Goal: Transaction & Acquisition: Purchase product/service

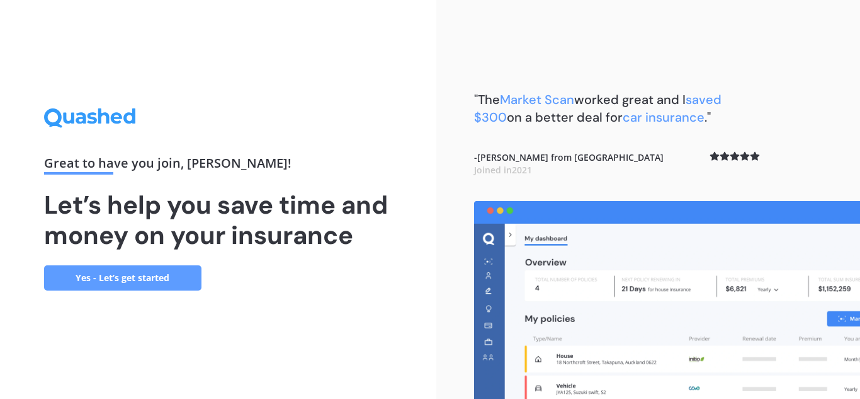
click at [122, 285] on link "Yes - Let’s get started" at bounding box center [122, 277] width 157 height 25
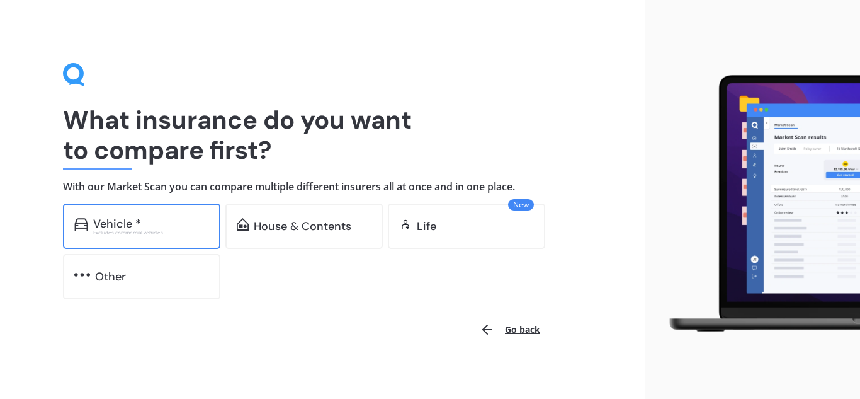
click at [165, 227] on div "Vehicle *" at bounding box center [151, 223] width 116 height 13
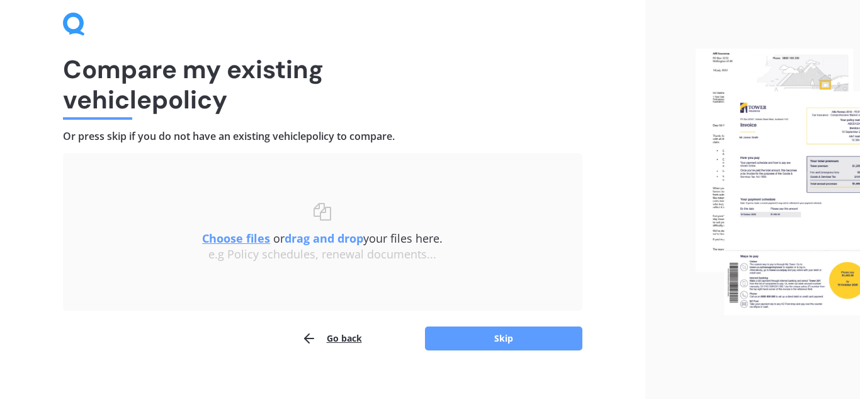
scroll to position [66, 0]
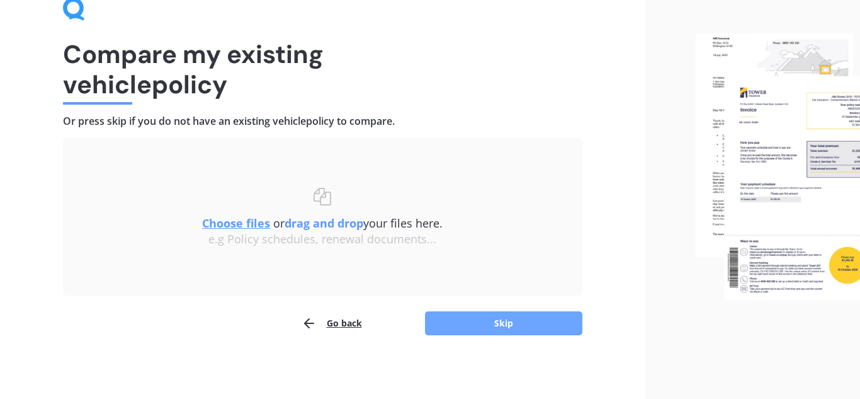
click at [497, 322] on button "Skip" at bounding box center [503, 323] width 157 height 24
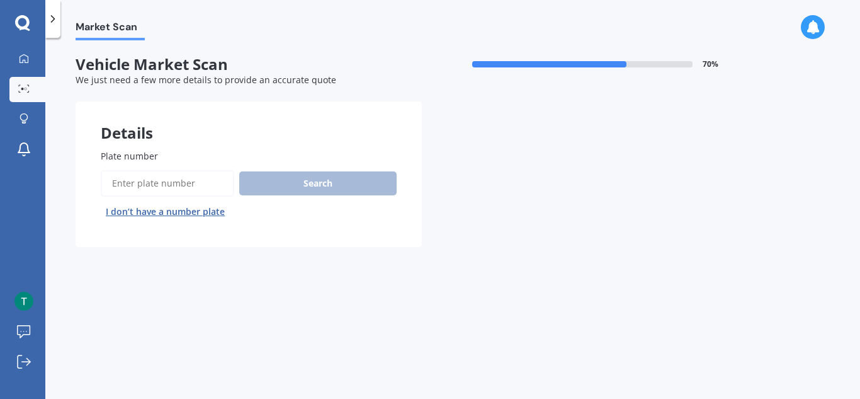
click at [212, 190] on input "Plate number" at bounding box center [168, 183] width 134 height 26
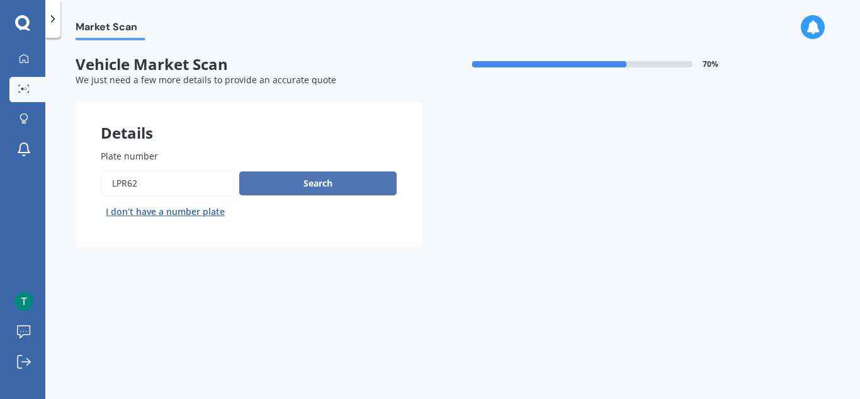
type input "lpr62"
click at [348, 179] on button "Search" at bounding box center [317, 183] width 157 height 24
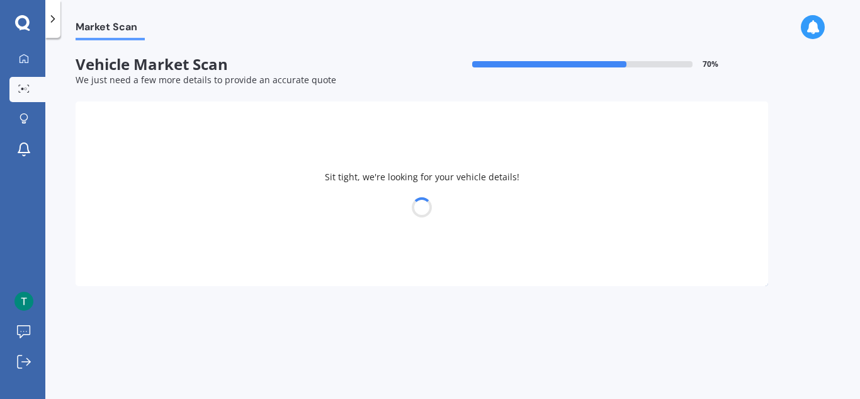
select select "MAZDA"
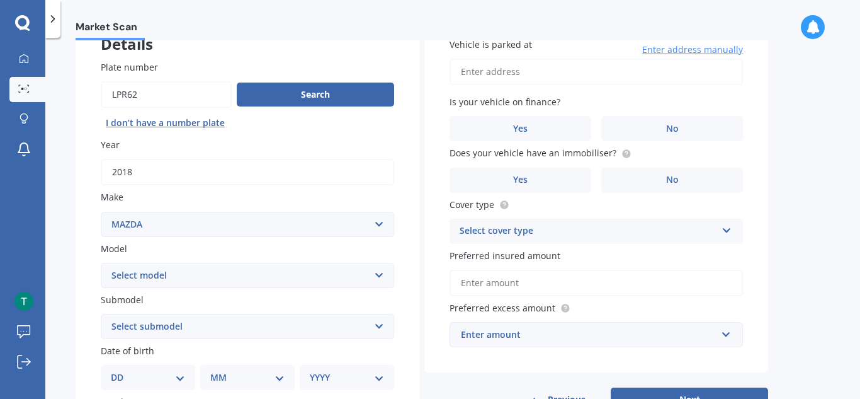
scroll to position [106, 0]
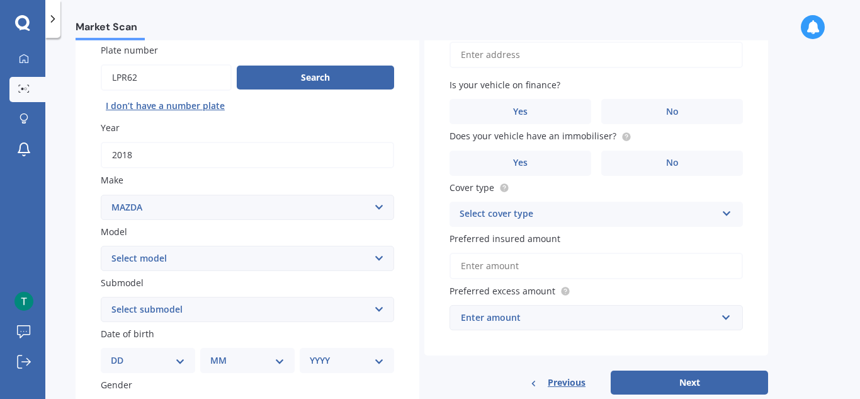
click at [174, 253] on select "Select model 121 2 3 323 323 / Familia 6 626 929 Atenza Autozam Axela AZ3 B2000…" at bounding box center [247, 258] width 293 height 25
select select "BT50"
click at [101, 246] on select "Select model 121 2 3 323 323 / Familia 6 626 929 Atenza Autozam Axela AZ3 B2000…" at bounding box center [247, 258] width 293 height 25
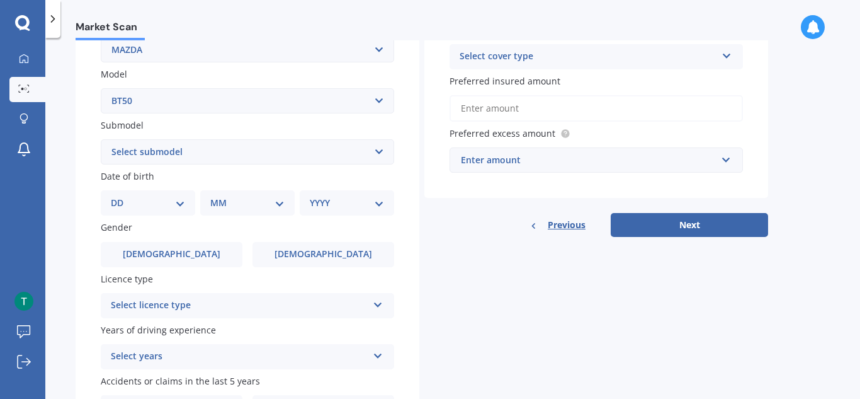
scroll to position [268, 0]
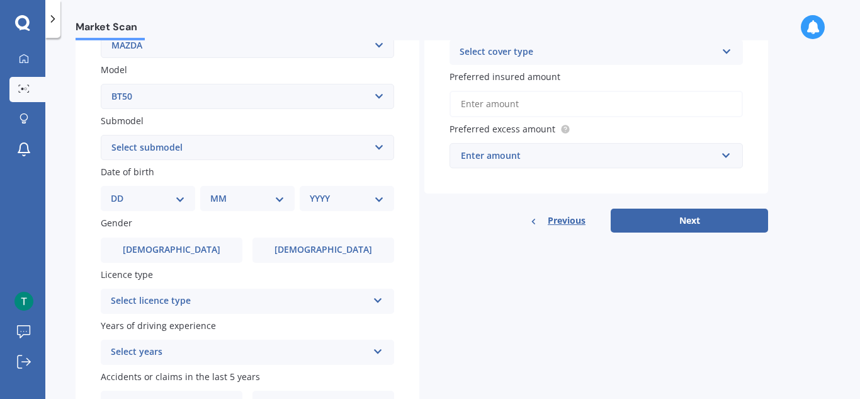
click at [164, 155] on select "Select submodel GLX turbo diesel 4WD GSX turbo diesel LTD D/C W/S 3.0DT Turbo D…" at bounding box center [247, 147] width 293 height 25
click at [101, 135] on select "Select submodel GLX turbo diesel 4WD GSX turbo diesel LTD D/C W/S 3.0DT Turbo D…" at bounding box center [247, 147] width 293 height 25
click at [198, 152] on select "Select submodel GLX turbo diesel 4WD GSX turbo diesel LTD D/C W/S 3.0DT Turbo D…" at bounding box center [247, 147] width 293 height 25
select select "GSX TURBO DIESEL"
click at [101, 135] on select "Select submodel GLX turbo diesel 4WD GSX turbo diesel LTD D/C W/S 3.0DT Turbo D…" at bounding box center [247, 147] width 293 height 25
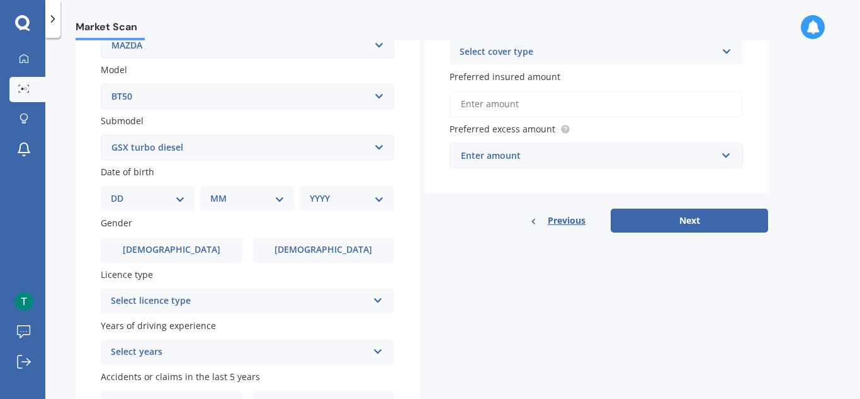
click at [161, 201] on select "DD 01 02 03 04 05 06 07 08 09 10 11 12 13 14 15 16 17 18 19 20 21 22 23 24 25 2…" at bounding box center [148, 198] width 74 height 14
select select "31"
click at [121, 191] on select "DD 01 02 03 04 05 06 07 08 09 10 11 12 13 14 15 16 17 18 19 20 21 22 23 24 25 2…" at bounding box center [148, 198] width 74 height 14
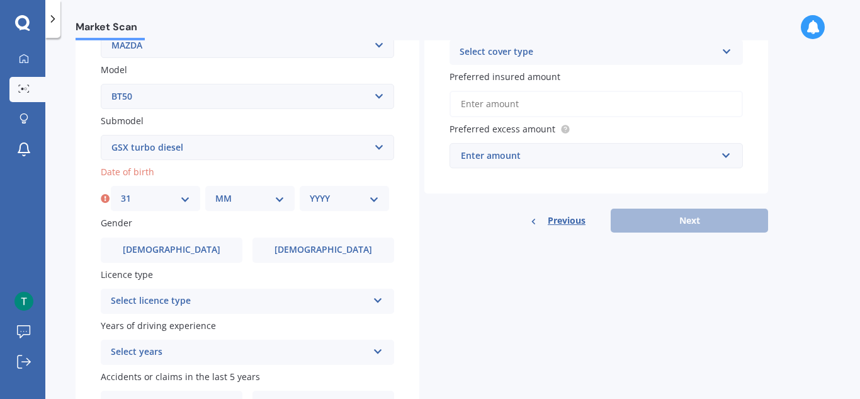
click at [225, 190] on div "MM 01 02 03 04 05 06 07 08 09 10 11 12" at bounding box center [249, 198] width 89 height 25
click at [225, 203] on select "MM 01 02 03 04 05 06 07 08 09 10 11 12" at bounding box center [249, 198] width 69 height 14
select select "07"
click at [215, 191] on select "MM 01 02 03 04 05 06 07 08 09 10 11 12" at bounding box center [249, 198] width 69 height 14
click at [334, 196] on select "YYYY 2025 2024 2023 2022 2021 2020 2019 2018 2017 2016 2015 2014 2013 2012 2011…" at bounding box center [344, 198] width 69 height 14
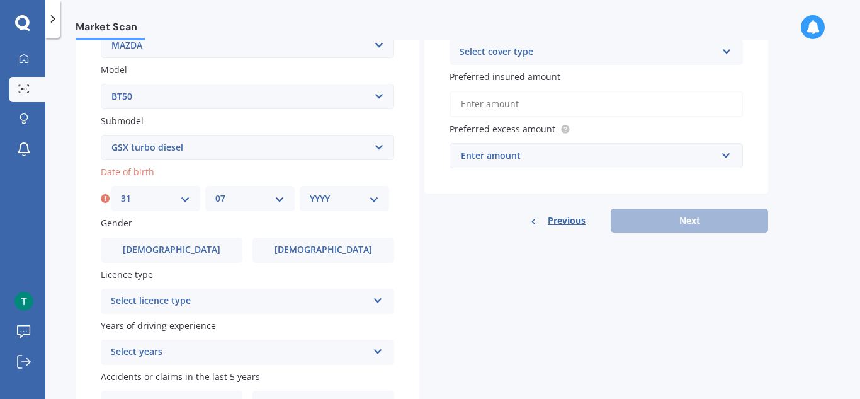
select select "1996"
click at [310, 191] on select "YYYY 2025 2024 2023 2022 2021 2020 2019 2018 2017 2016 2015 2014 2013 2012 2011…" at bounding box center [344, 198] width 69 height 14
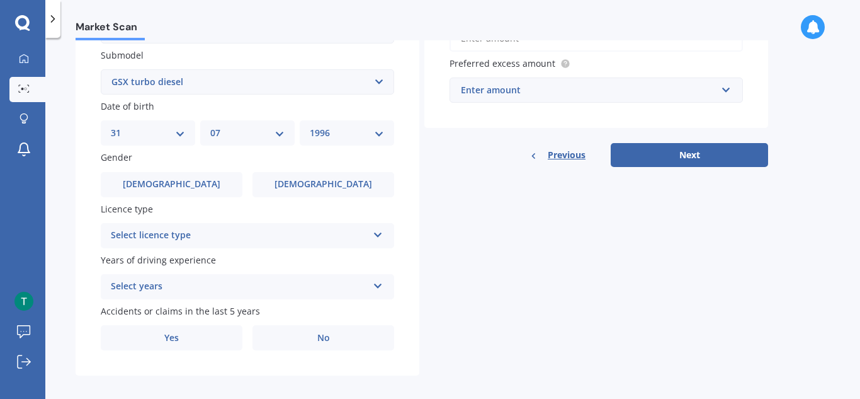
scroll to position [342, 0]
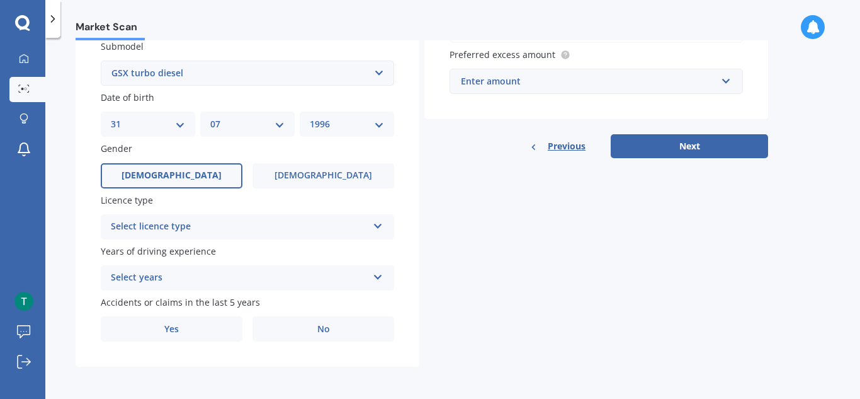
click at [154, 171] on label "[DEMOGRAPHIC_DATA]" at bounding box center [172, 175] width 142 height 25
click at [0, 0] on input "[DEMOGRAPHIC_DATA]" at bounding box center [0, 0] width 0 height 0
click at [164, 227] on div "Select licence type" at bounding box center [239, 226] width 257 height 15
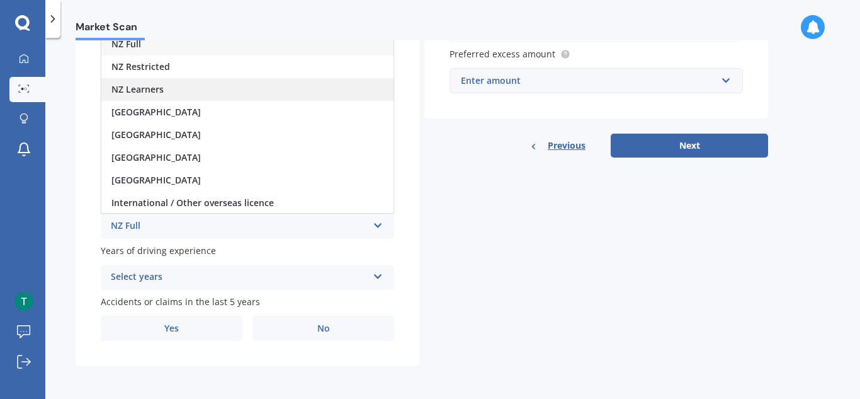
scroll to position [314, 0]
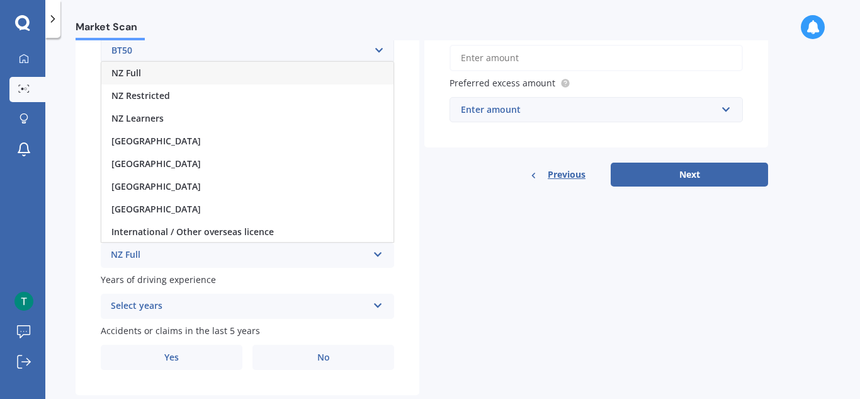
click at [184, 79] on div "NZ Full" at bounding box center [247, 73] width 292 height 23
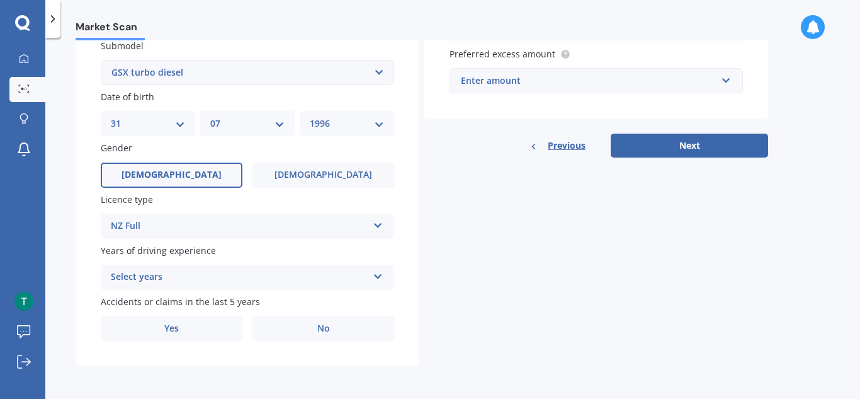
scroll to position [339, 0]
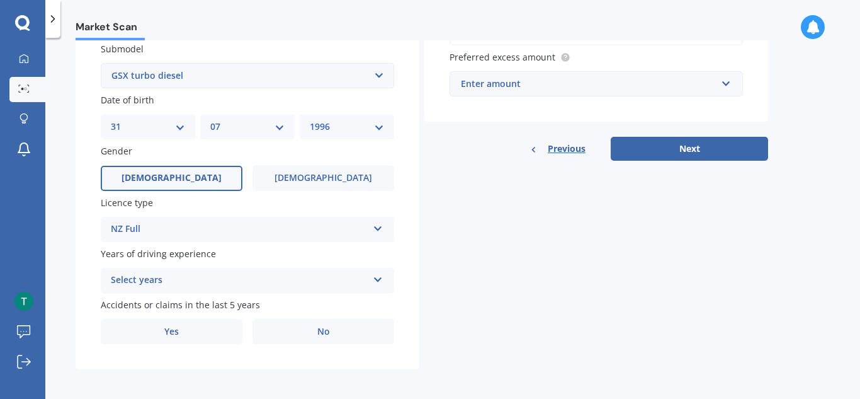
click at [175, 280] on div "Select years" at bounding box center [239, 280] width 257 height 15
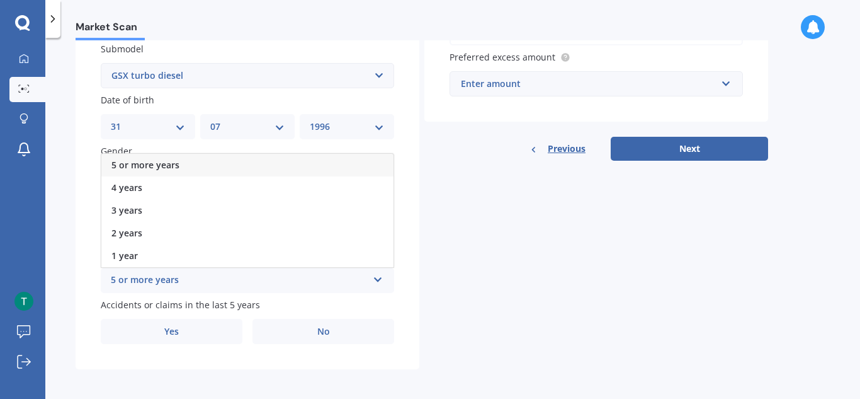
click at [179, 156] on div "5 or more years" at bounding box center [247, 165] width 292 height 23
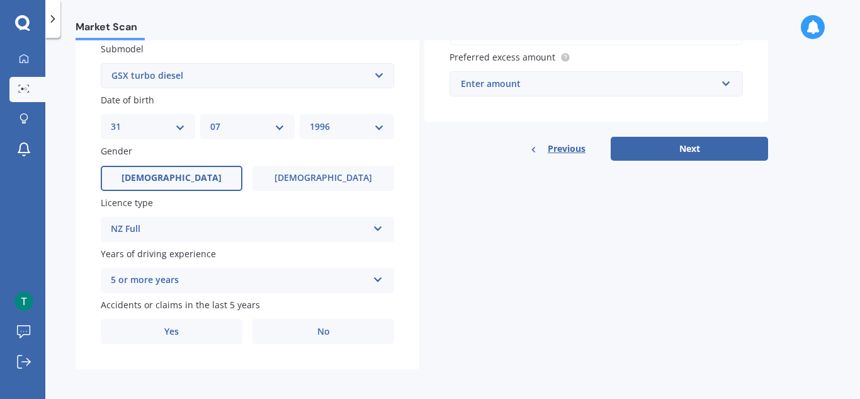
scroll to position [343, 0]
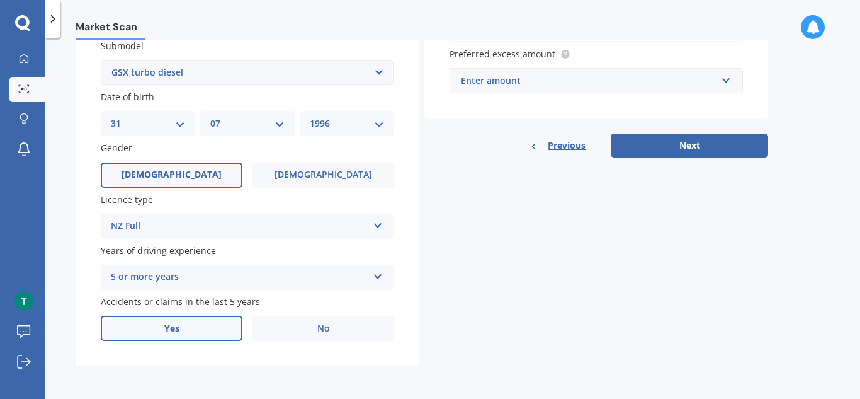
click at [161, 324] on label "Yes" at bounding box center [172, 328] width 142 height 25
click at [0, 0] on input "Yes" at bounding box center [0, 0] width 0 height 0
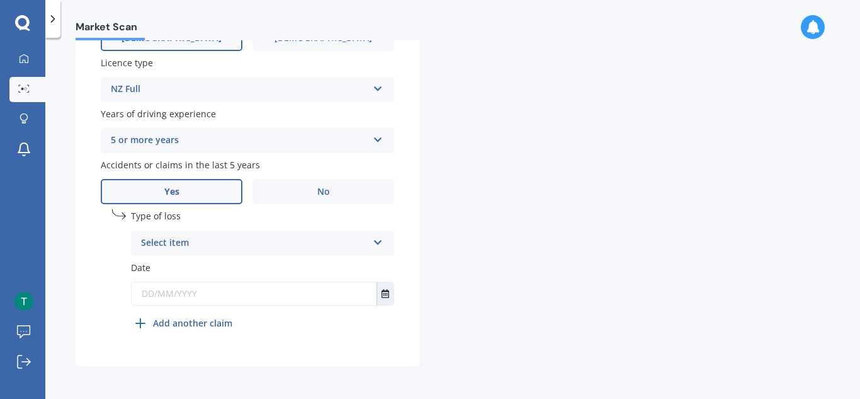
click at [219, 244] on div "Select item" at bounding box center [254, 243] width 227 height 15
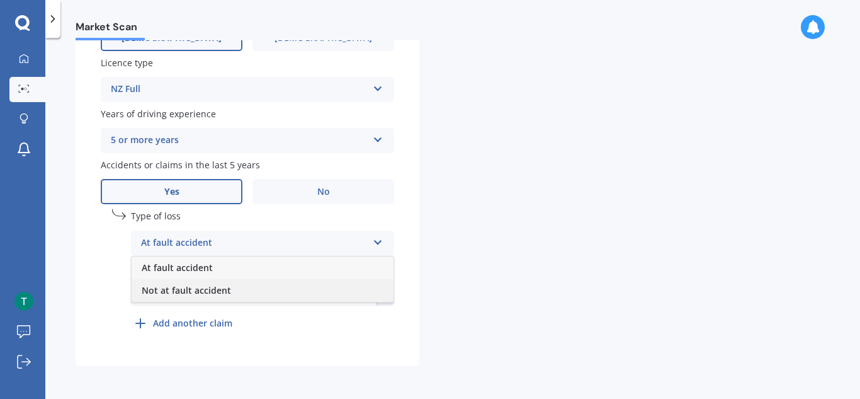
click at [203, 293] on span "Not at fault accident" at bounding box center [186, 290] width 89 height 12
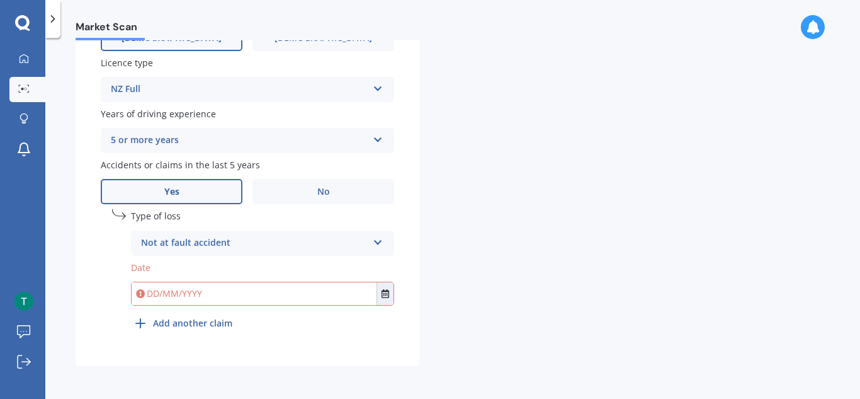
click at [227, 288] on input "text" at bounding box center [254, 293] width 245 height 23
type input "0"
type input "[DATE]"
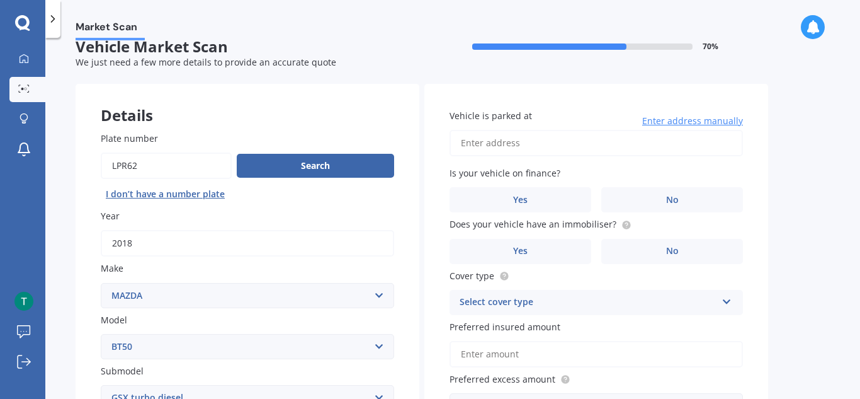
scroll to position [16, 0]
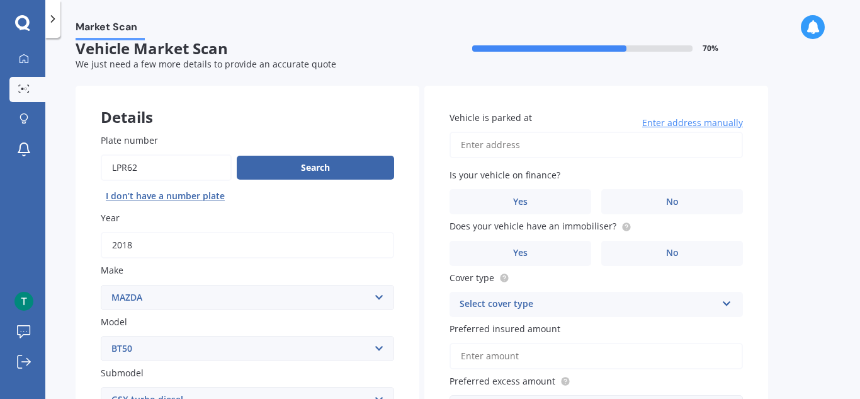
click at [530, 151] on input "Vehicle is parked at" at bounding box center [596, 145] width 293 height 26
type input "[STREET_ADDRESS][PERSON_NAME]"
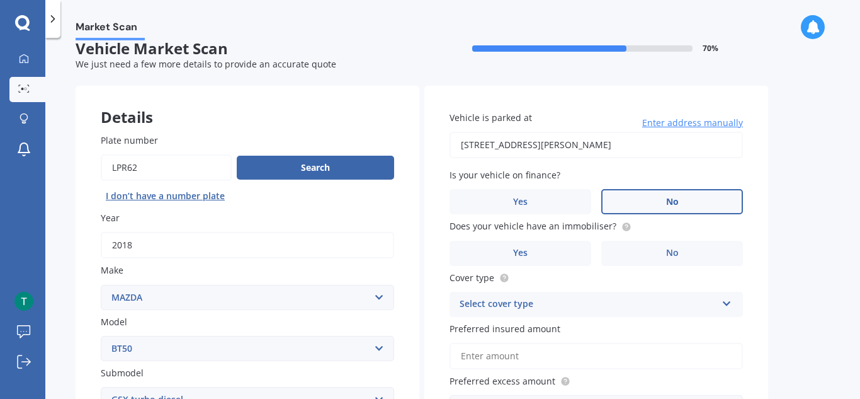
click at [663, 208] on label "No" at bounding box center [672, 201] width 142 height 25
click at [0, 0] on input "No" at bounding box center [0, 0] width 0 height 0
click at [559, 262] on label "Yes" at bounding box center [521, 253] width 142 height 25
click at [0, 0] on input "Yes" at bounding box center [0, 0] width 0 height 0
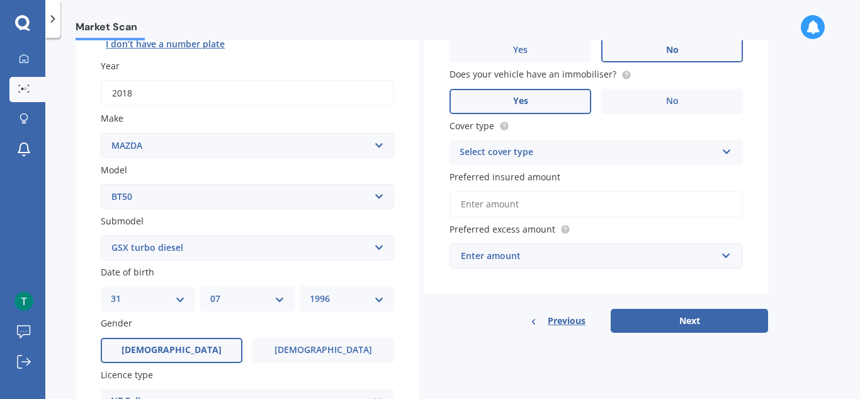
scroll to position [166, 0]
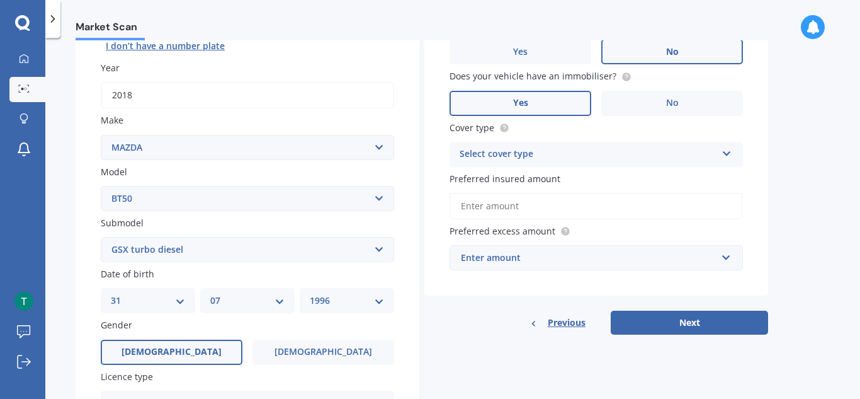
click at [563, 161] on div "Select cover type" at bounding box center [588, 154] width 257 height 15
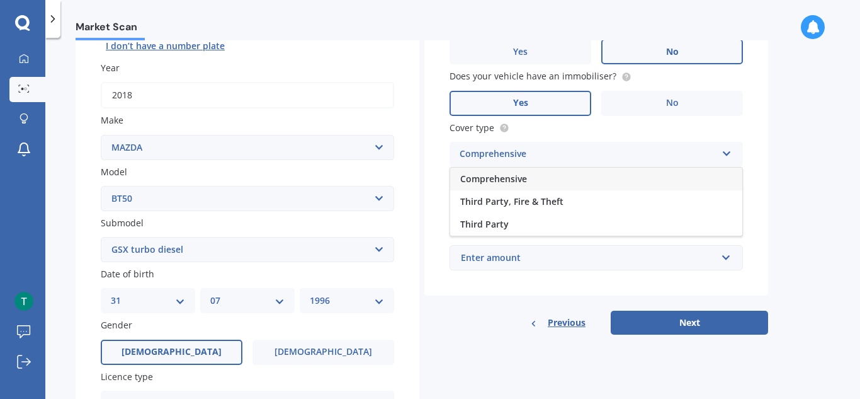
click at [534, 186] on div "Comprehensive" at bounding box center [596, 179] width 292 height 23
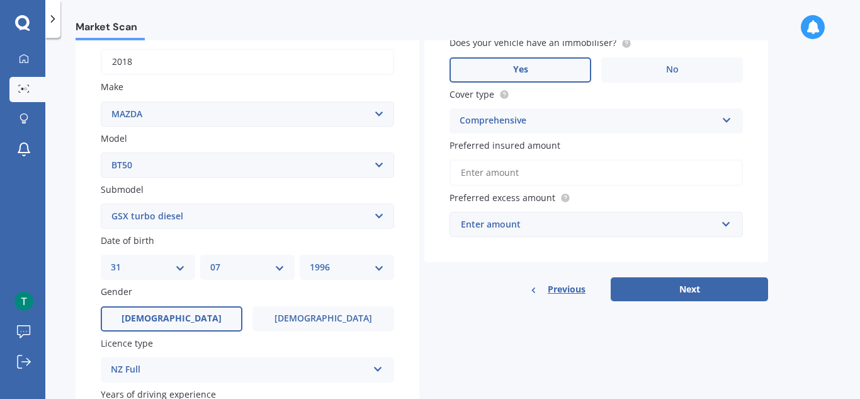
scroll to position [200, 0]
click at [533, 178] on input "Preferred insured amount" at bounding box center [596, 171] width 293 height 26
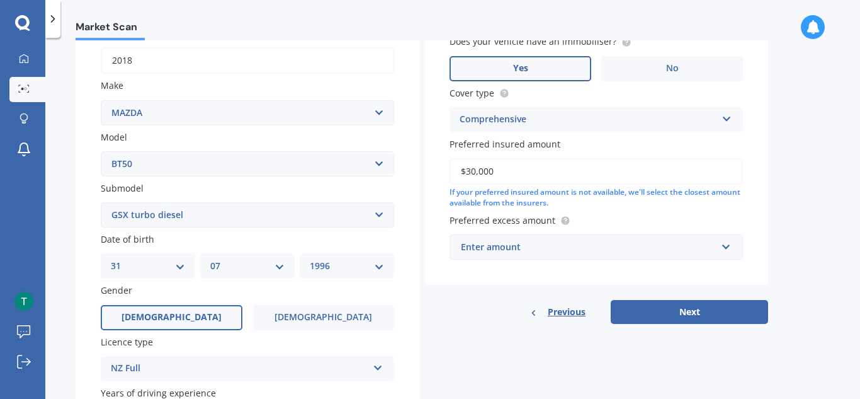
type input "$30,000"
click at [819, 277] on div "Market Scan Vehicle Market Scan 70 % We just need a few more details to provide…" at bounding box center [452, 220] width 815 height 361
click at [714, 248] on div "Enter amount" at bounding box center [589, 247] width 256 height 14
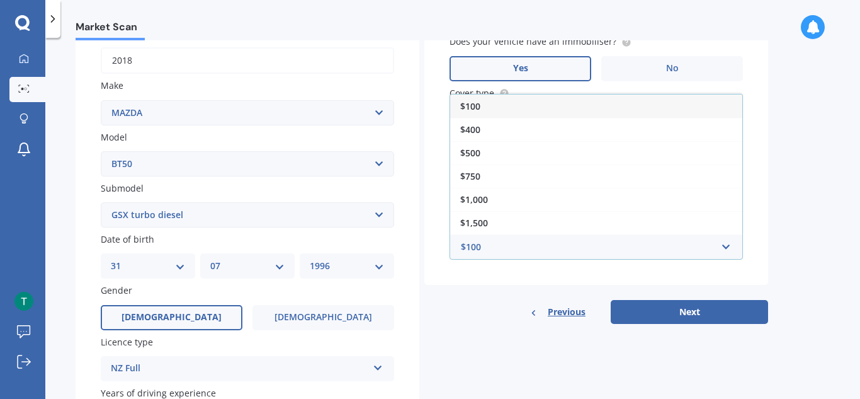
click at [806, 205] on div "Market Scan Vehicle Market Scan 70 % We just need a few more details to provide…" at bounding box center [452, 220] width 815 height 361
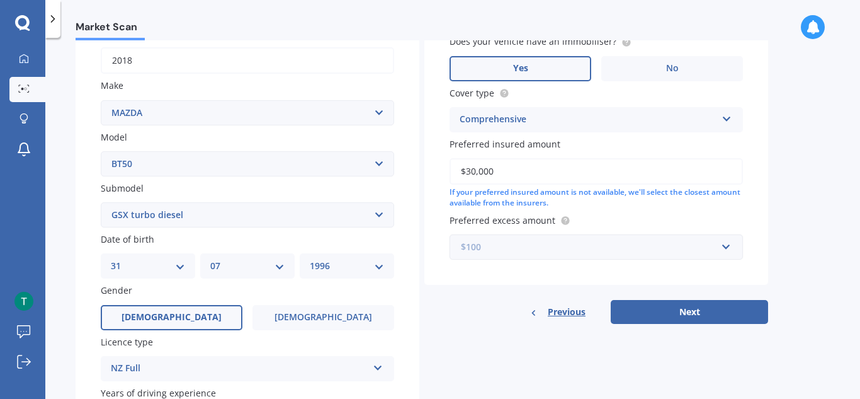
click at [726, 252] on input "text" at bounding box center [592, 247] width 282 height 24
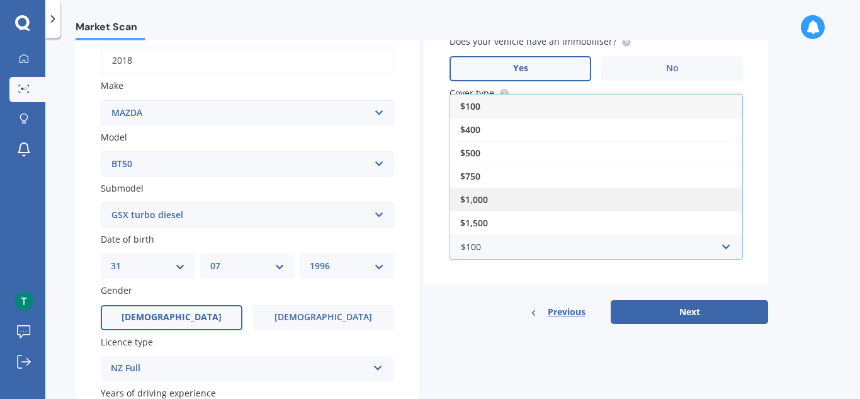
click at [560, 191] on div "$1,000" at bounding box center [596, 199] width 292 height 23
click at [560, 191] on div "If your preferred insured amount is not available, we'll select the closest amo…" at bounding box center [596, 197] width 293 height 21
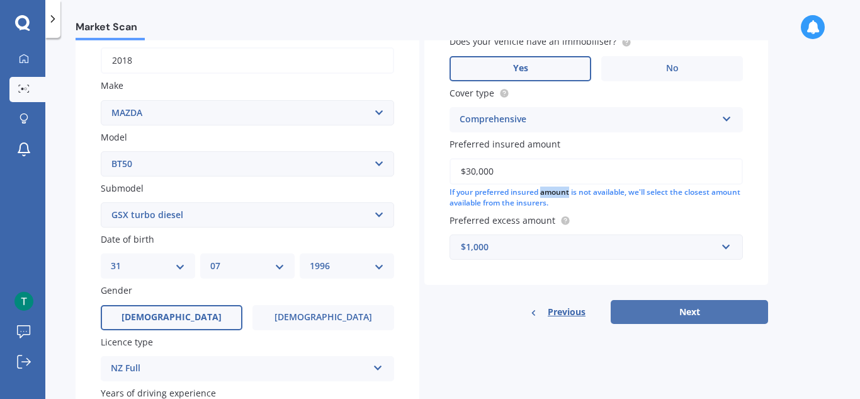
click at [681, 307] on button "Next" at bounding box center [689, 312] width 157 height 24
select select "31"
select select "07"
select select "1996"
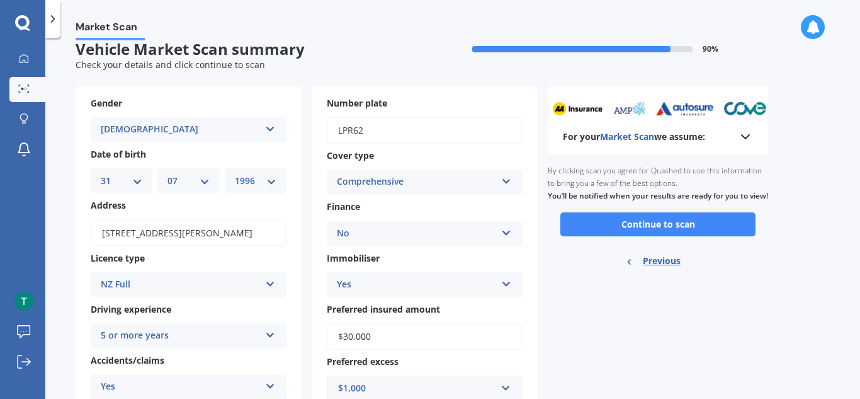
scroll to position [0, 0]
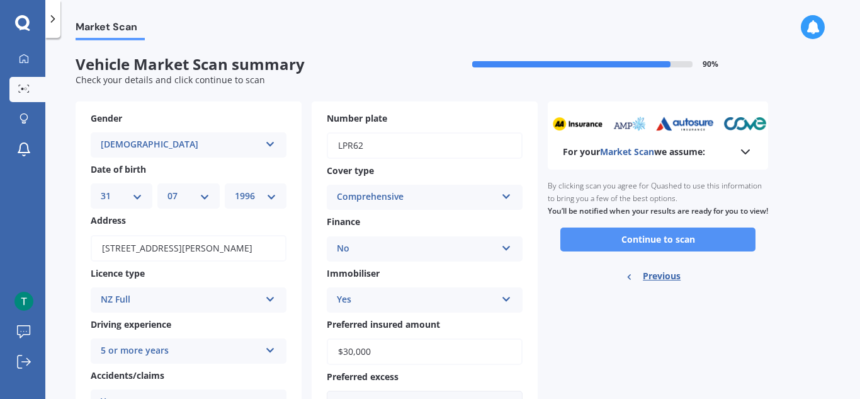
click at [647, 251] on button "Continue to scan" at bounding box center [658, 239] width 195 height 24
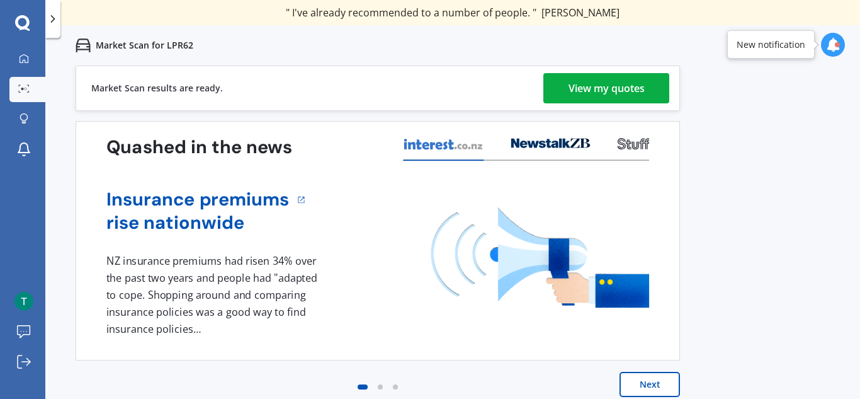
click at [619, 90] on div "View my quotes" at bounding box center [607, 88] width 76 height 30
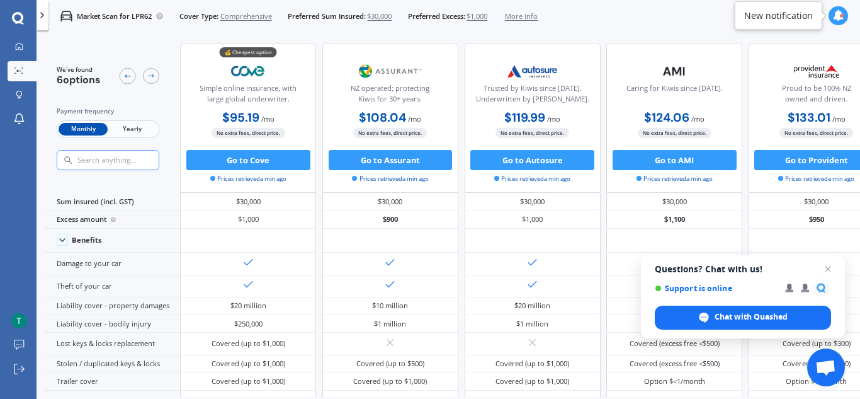
scroll to position [516, 0]
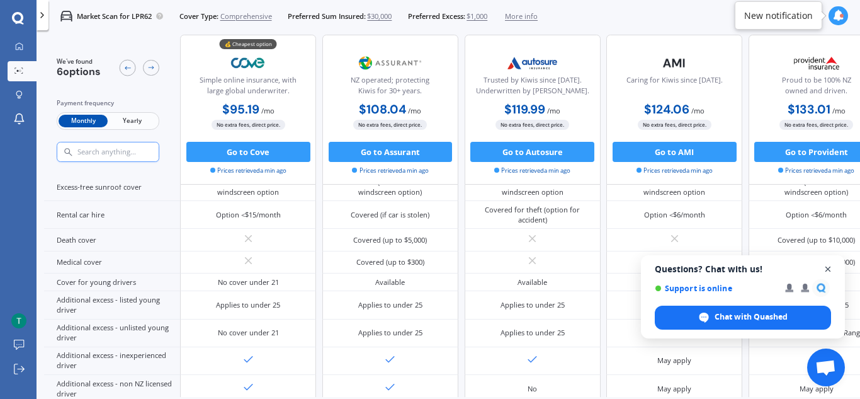
click at [826, 268] on span "Close chat" at bounding box center [829, 269] width 16 height 16
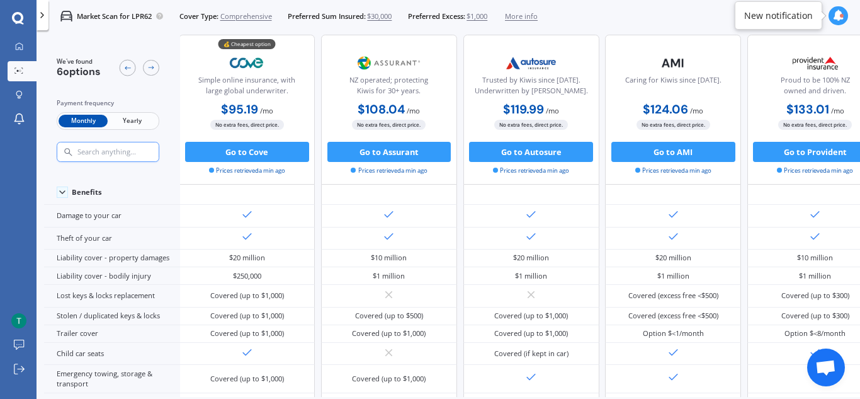
scroll to position [0, 1]
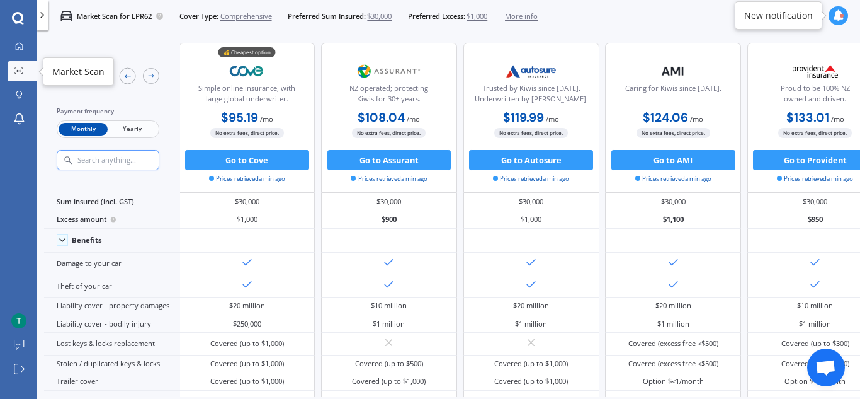
click at [28, 70] on link "Market Scan" at bounding box center [22, 71] width 29 height 20
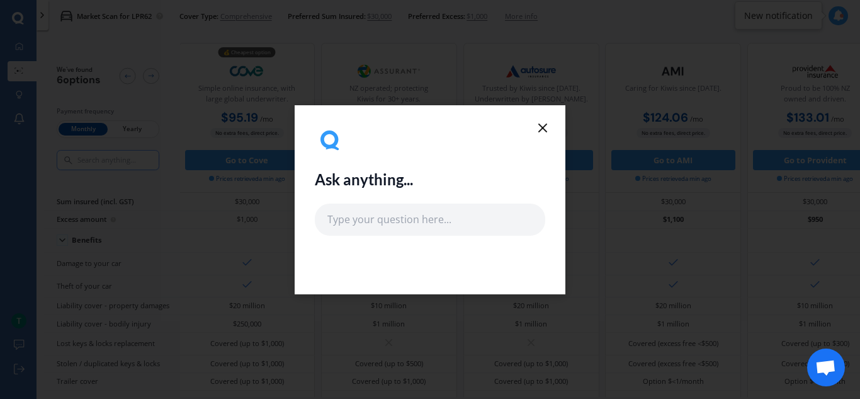
click at [548, 128] on icon at bounding box center [542, 127] width 15 height 15
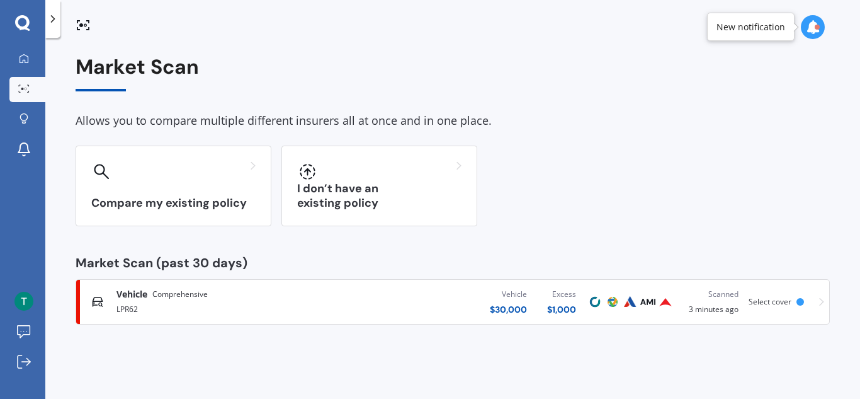
click at [772, 292] on div "Vehicle Comprehensive LPR62 Vehicle $ 30,000 Excess $ 1,000 Scanned 3 minutes a…" at bounding box center [452, 302] width 743 height 38
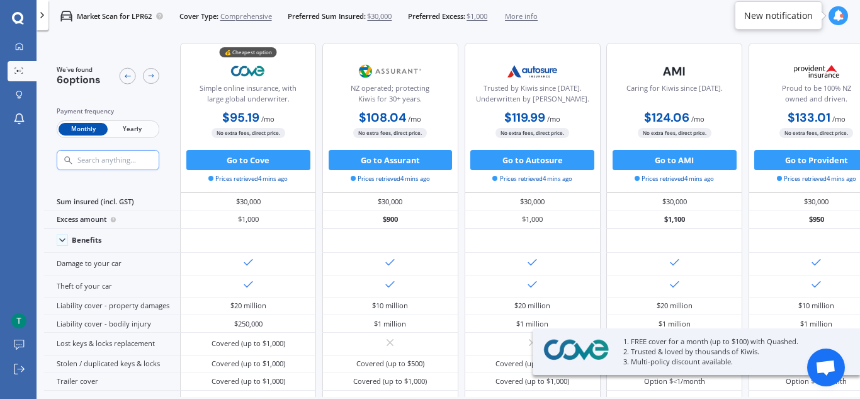
click at [529, 18] on span "More info" at bounding box center [521, 16] width 33 height 10
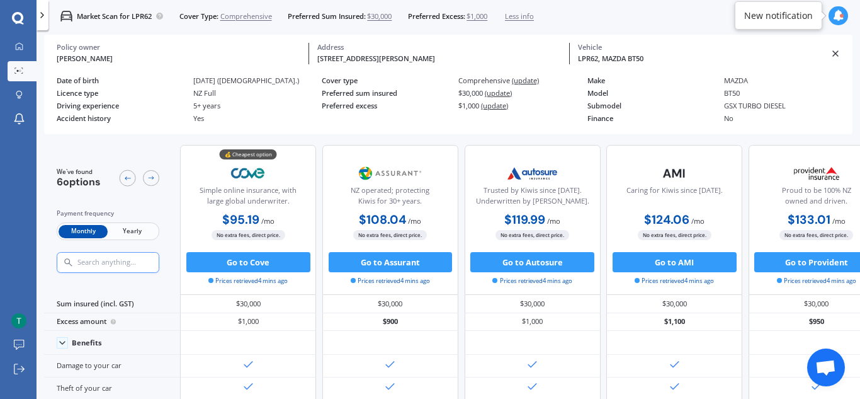
click at [524, 18] on span "Less info" at bounding box center [519, 16] width 29 height 10
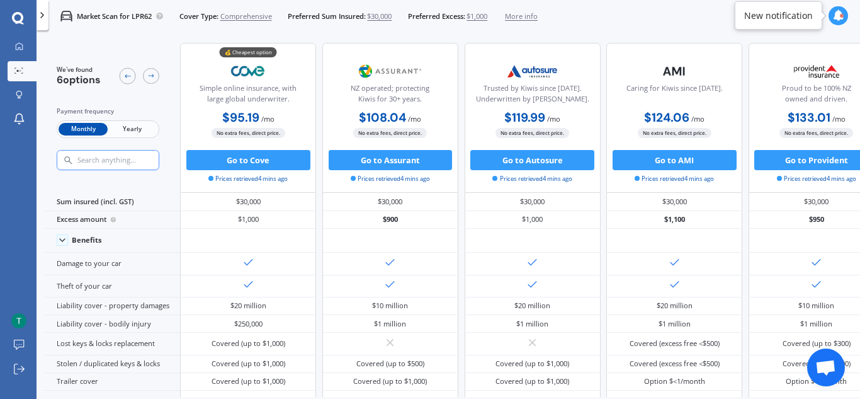
click at [524, 18] on span "More info" at bounding box center [521, 16] width 33 height 10
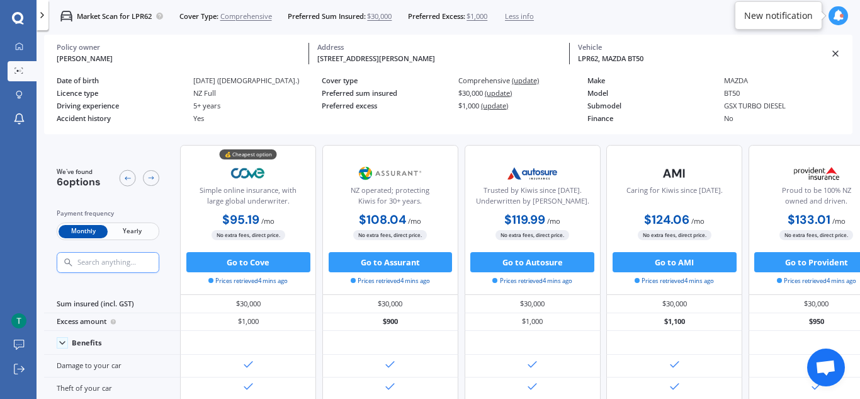
click at [525, 81] on span "(update)" at bounding box center [525, 80] width 27 height 9
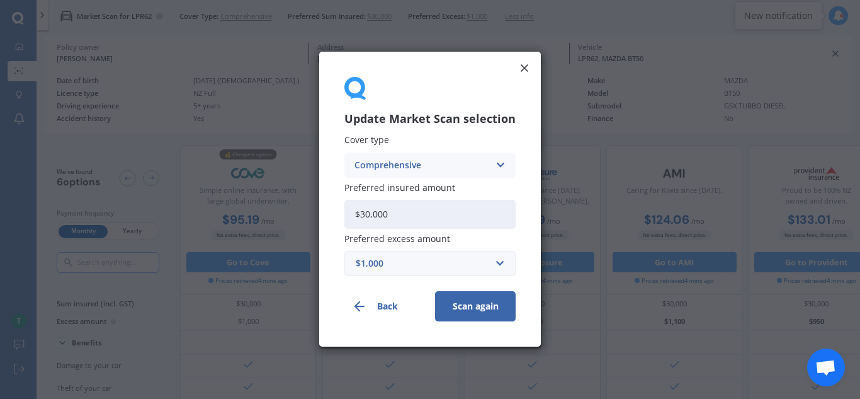
click at [521, 72] on icon at bounding box center [524, 68] width 13 height 13
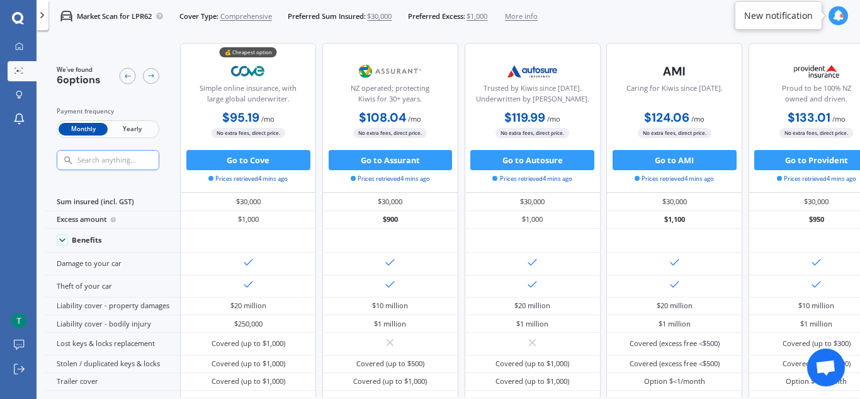
click at [527, 14] on span "More info" at bounding box center [521, 16] width 33 height 10
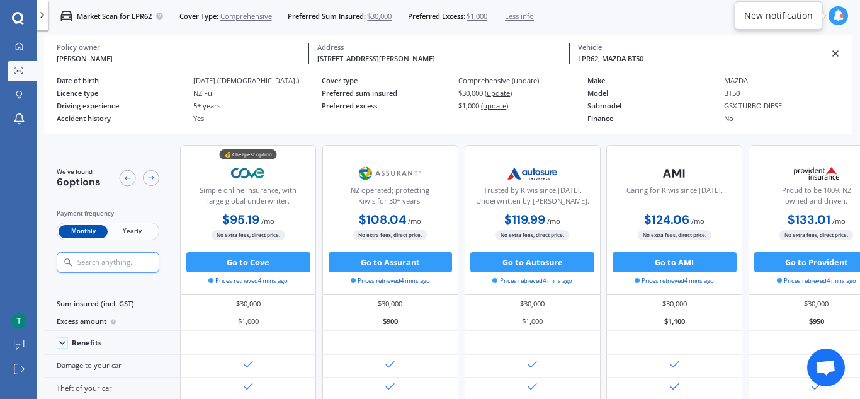
click at [588, 47] on div "Vehicle" at bounding box center [700, 47] width 244 height 9
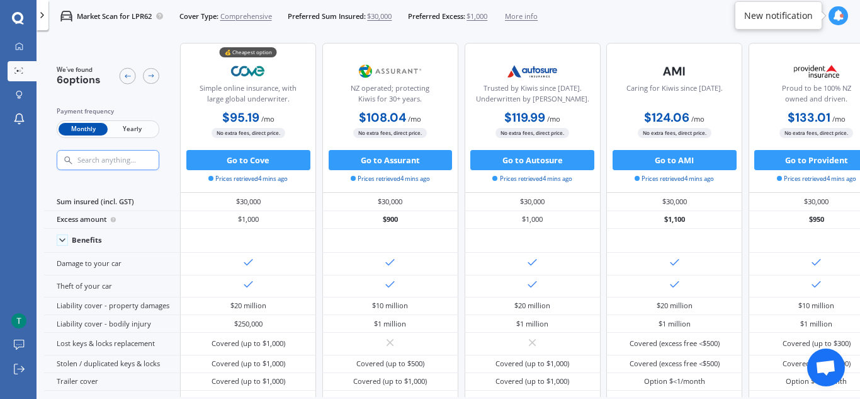
click at [537, 19] on span "More info" at bounding box center [521, 16] width 33 height 10
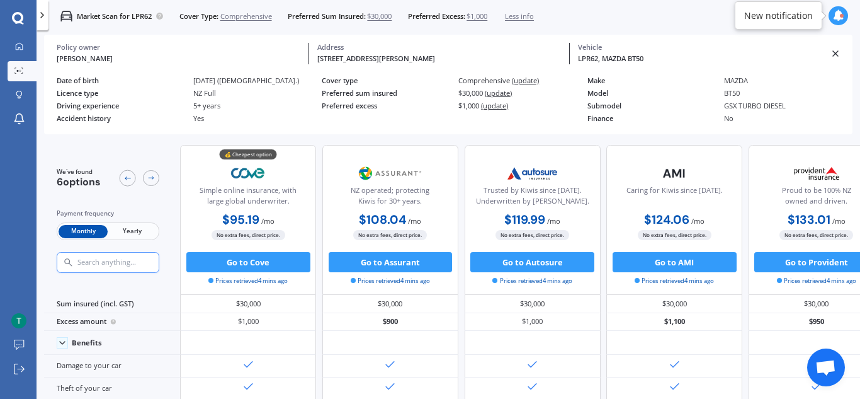
click at [45, 16] on icon at bounding box center [42, 15] width 10 height 10
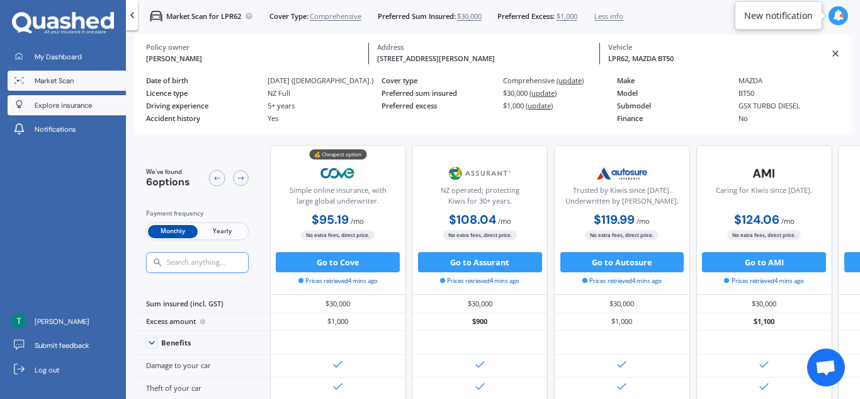
click at [64, 107] on span "Explore insurance" at bounding box center [63, 105] width 57 height 10
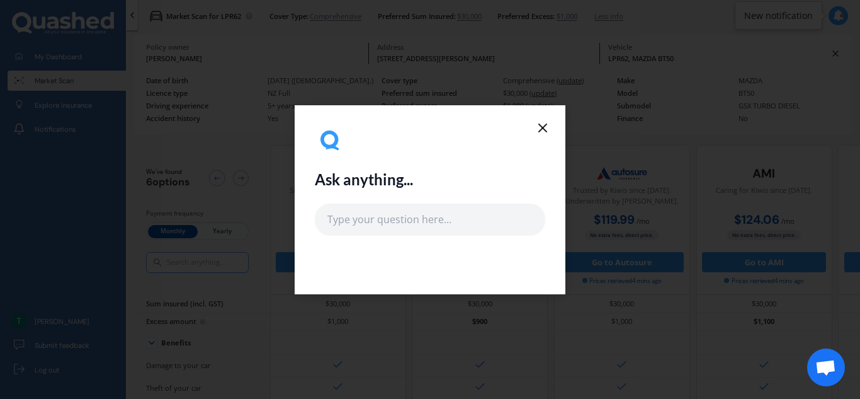
click at [547, 127] on icon at bounding box center [542, 127] width 15 height 15
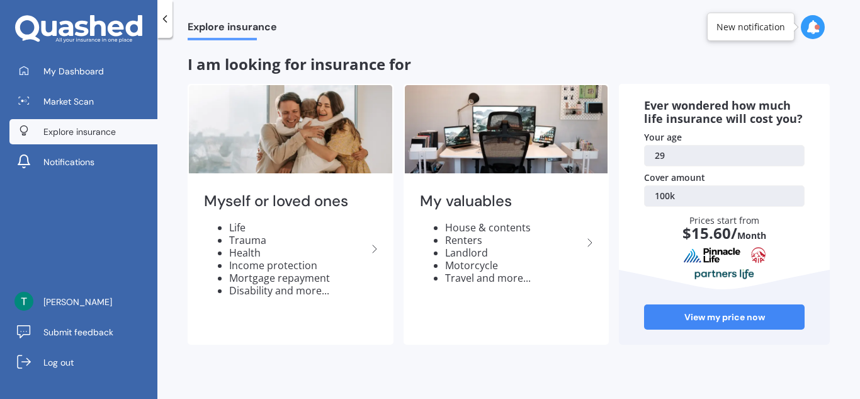
click at [543, 124] on img at bounding box center [506, 129] width 203 height 88
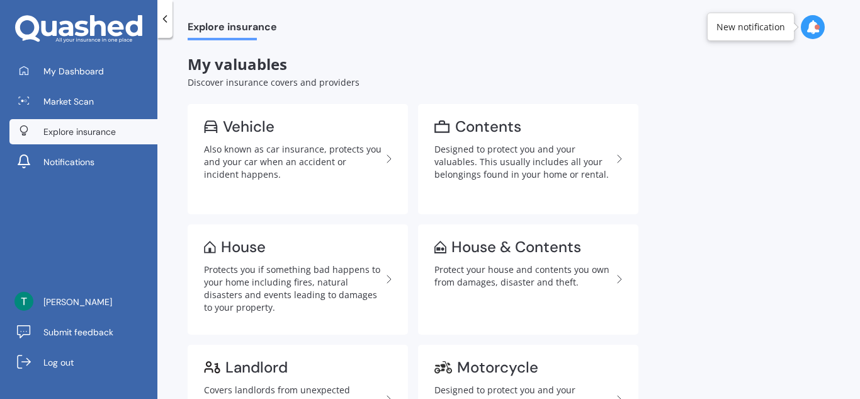
click at [171, 17] on div at bounding box center [164, 19] width 15 height 38
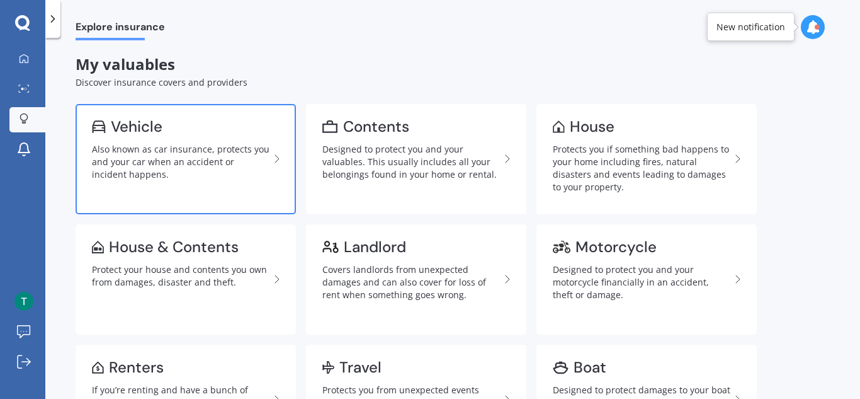
click at [159, 120] on div "Vehicle" at bounding box center [137, 126] width 52 height 13
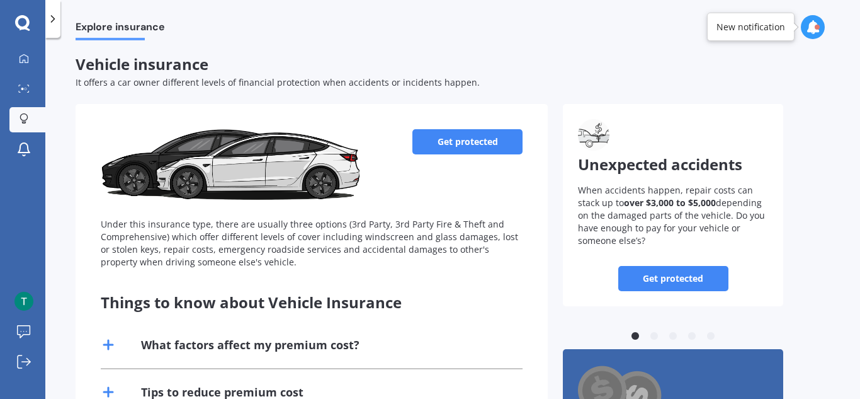
click at [458, 147] on link "Get protected" at bounding box center [468, 141] width 110 height 25
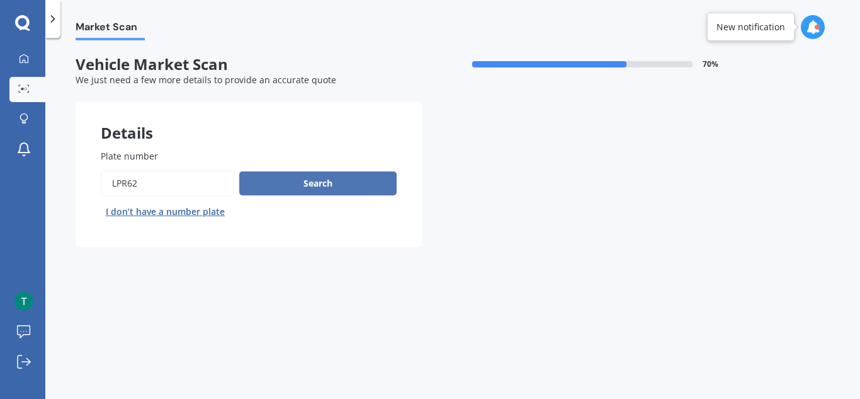
click at [293, 186] on button "Search" at bounding box center [317, 183] width 157 height 24
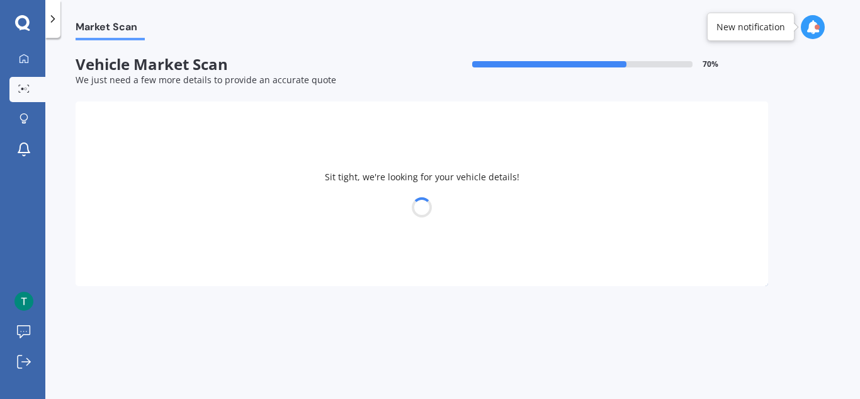
select select "MAZDA"
select select "31"
select select "07"
select select "1996"
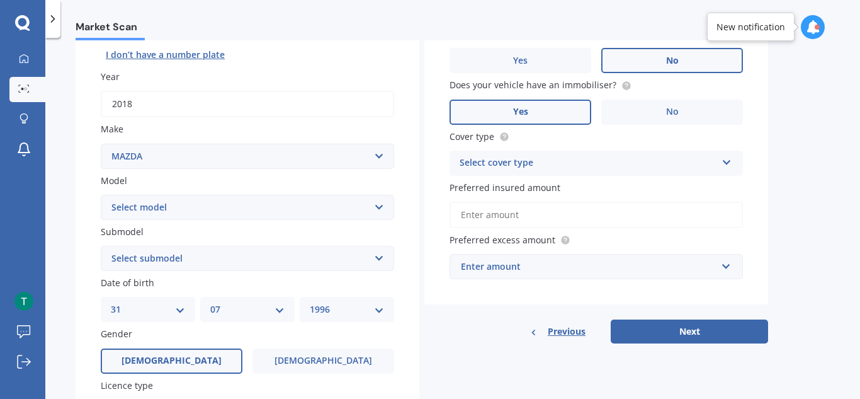
scroll to position [158, 0]
click at [172, 202] on select "Select model 121 2 3 323 323 / Familia 6 626 929 Atenza Autozam Axela AZ3 B2000…" at bounding box center [247, 205] width 293 height 25
select select "BT50"
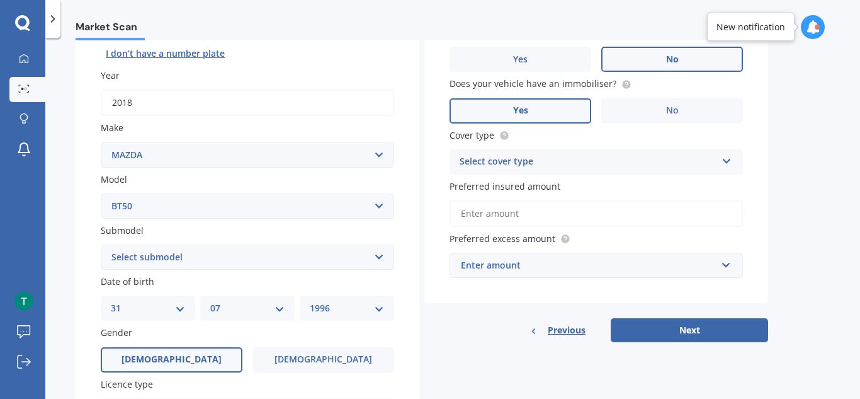
click at [101, 193] on select "Select model 121 2 3 323 323 / Familia 6 626 929 Atenza Autozam Axela AZ3 B2000…" at bounding box center [247, 205] width 293 height 25
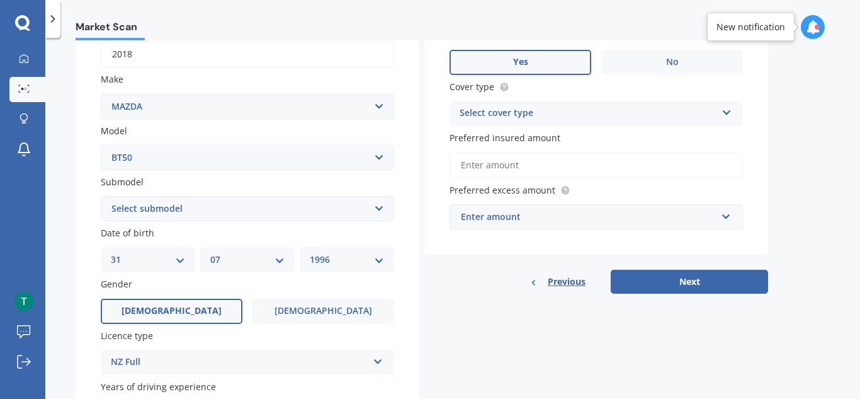
scroll to position [254, 0]
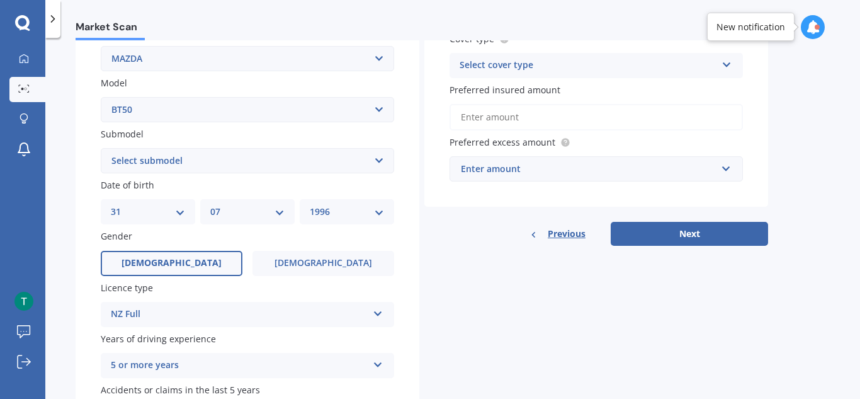
click at [174, 155] on select "Select submodel GLX turbo diesel 4WD GSX turbo diesel LTD D/C W/S 3.0DT Turbo D…" at bounding box center [247, 160] width 293 height 25
select select "GSX TURBO DIESEL"
click at [101, 148] on select "Select submodel GLX turbo diesel 4WD GSX turbo diesel LTD D/C W/S 3.0DT Turbo D…" at bounding box center [247, 160] width 293 height 25
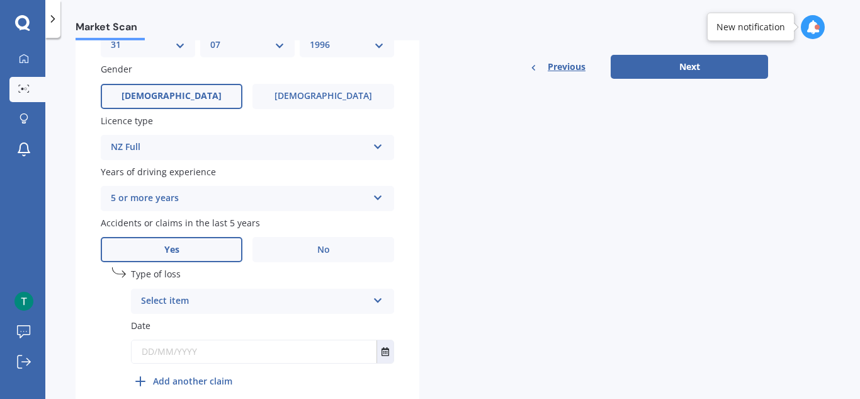
scroll to position [479, 0]
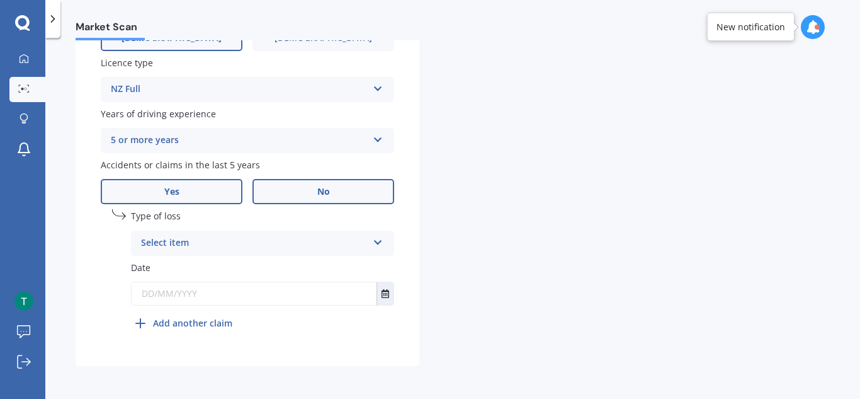
click at [333, 182] on label "No" at bounding box center [324, 191] width 142 height 25
click at [0, 0] on input "No" at bounding box center [0, 0] width 0 height 0
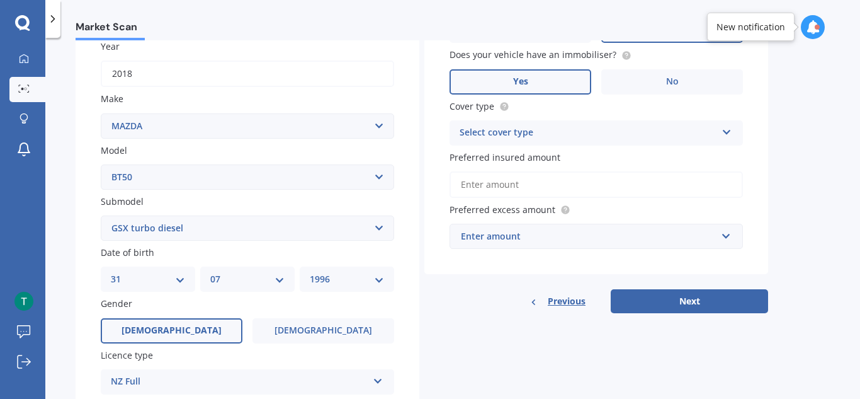
scroll to position [188, 0]
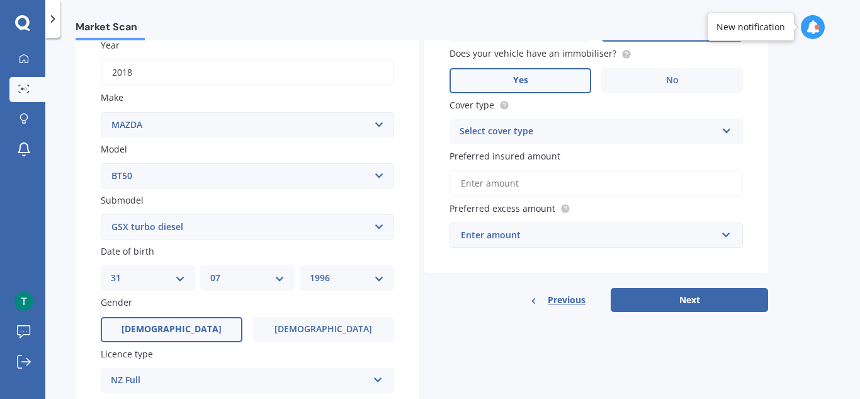
click at [559, 135] on div "Select cover type" at bounding box center [588, 131] width 257 height 15
click at [522, 157] on span "Comprehensive" at bounding box center [493, 156] width 67 height 12
click at [528, 178] on input "Preferred insured amount" at bounding box center [596, 183] width 293 height 26
type input "$30,000"
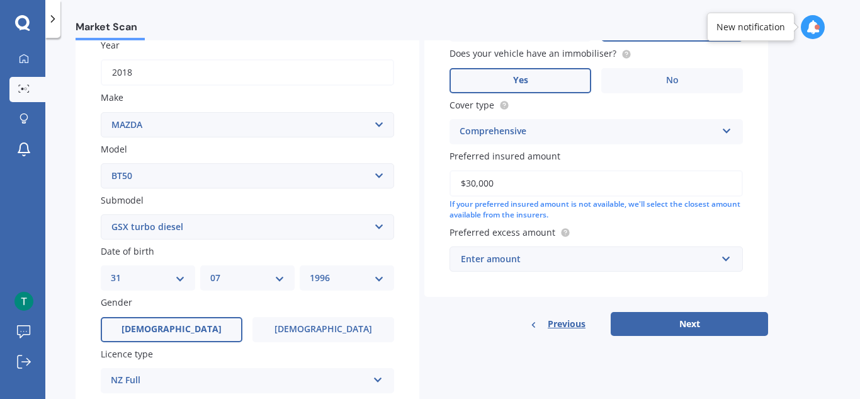
click at [500, 253] on div "Enter amount" at bounding box center [589, 259] width 256 height 14
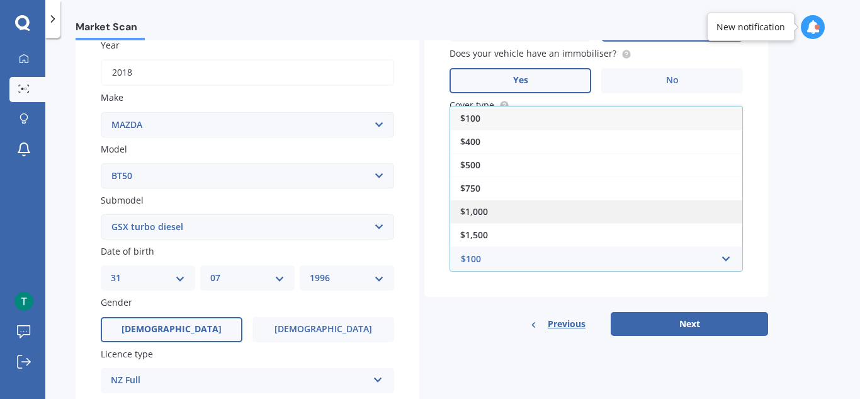
click at [501, 215] on div "$1,000" at bounding box center [596, 211] width 292 height 23
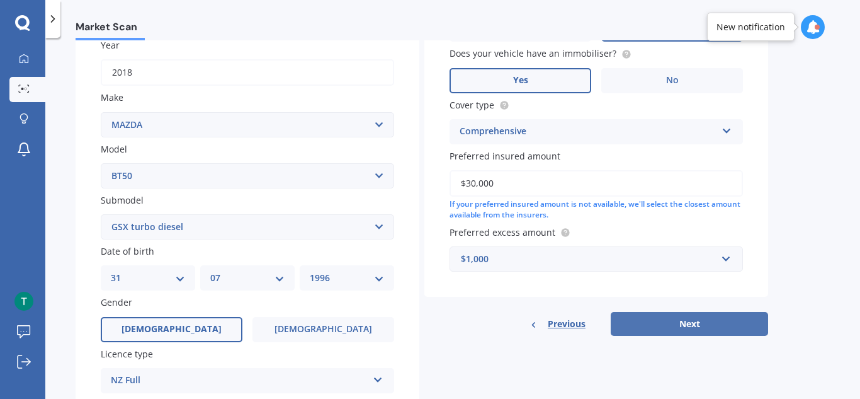
click at [654, 325] on button "Next" at bounding box center [689, 324] width 157 height 24
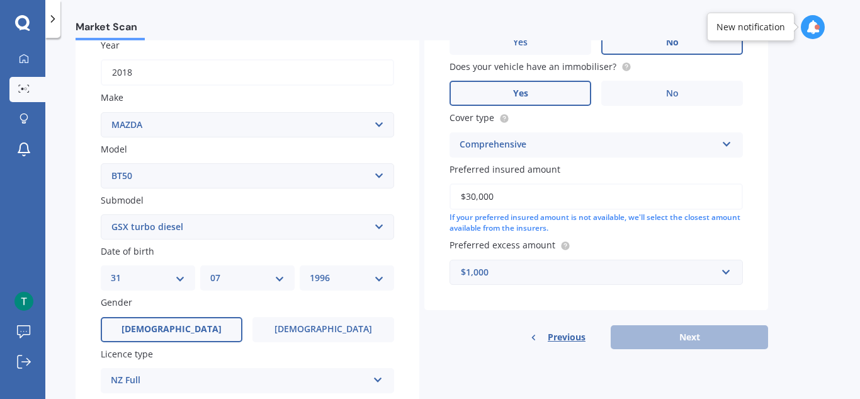
scroll to position [86, 0]
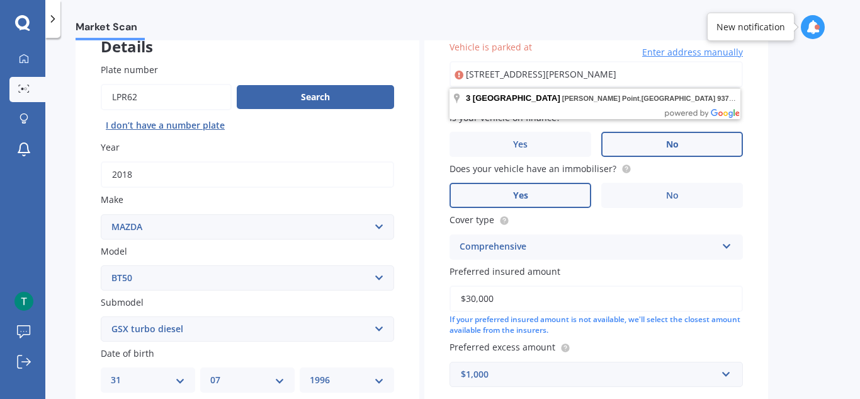
click at [690, 67] on input "[STREET_ADDRESS][PERSON_NAME]" at bounding box center [596, 74] width 293 height 26
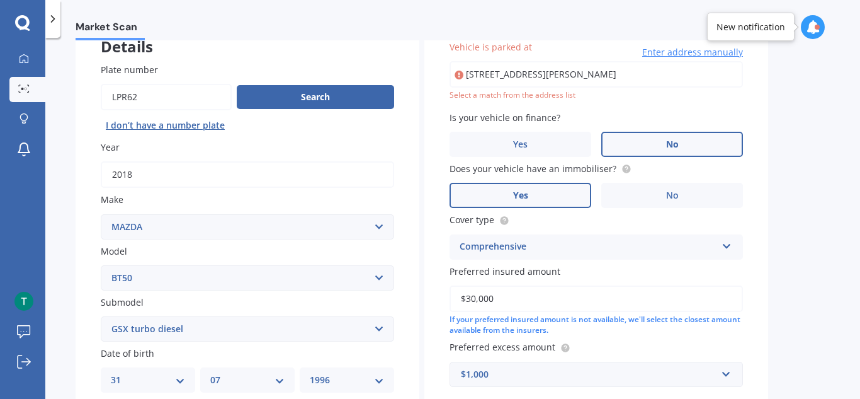
type input "[STREET_ADDRESS][PERSON_NAME]"
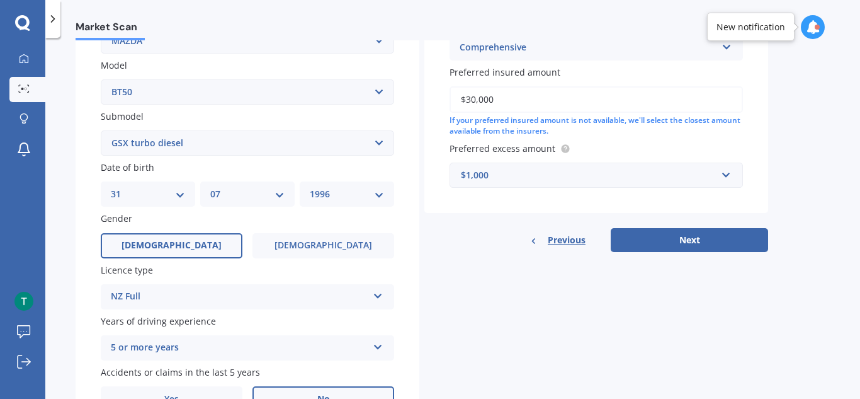
scroll to position [275, 0]
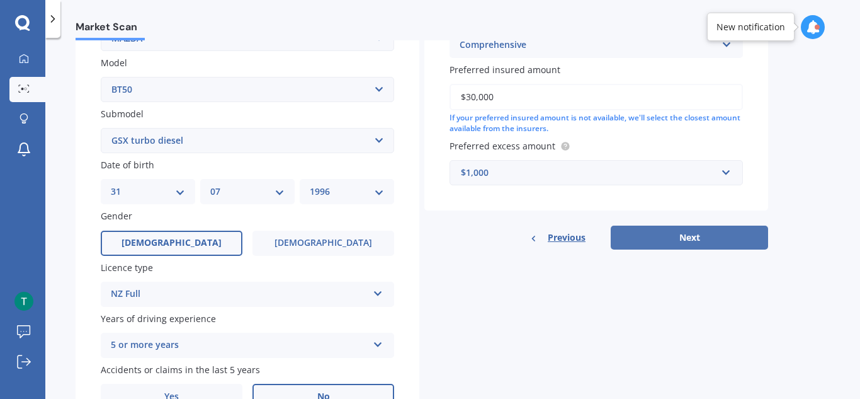
click at [705, 235] on button "Next" at bounding box center [689, 237] width 157 height 24
select select "31"
select select "07"
select select "1996"
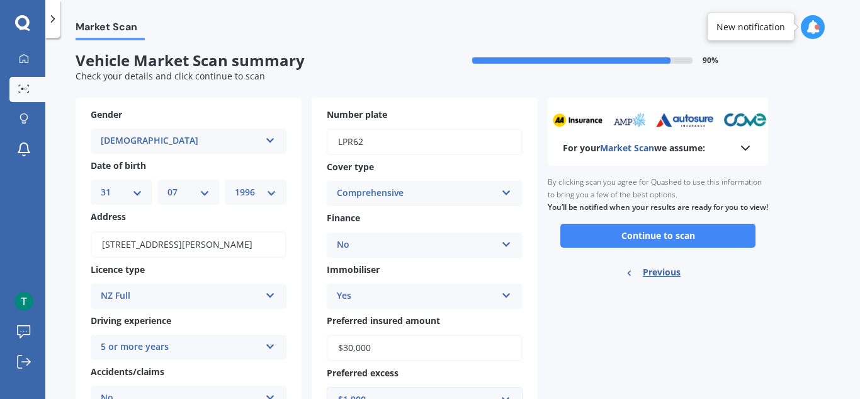
scroll to position [0, 0]
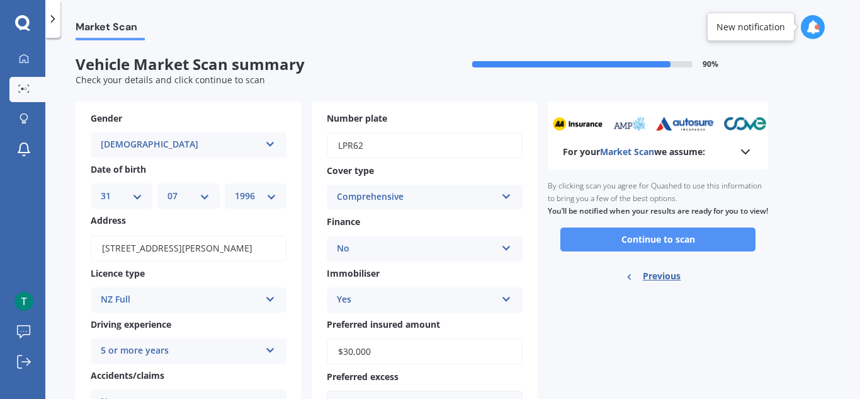
click at [646, 251] on button "Continue to scan" at bounding box center [658, 239] width 195 height 24
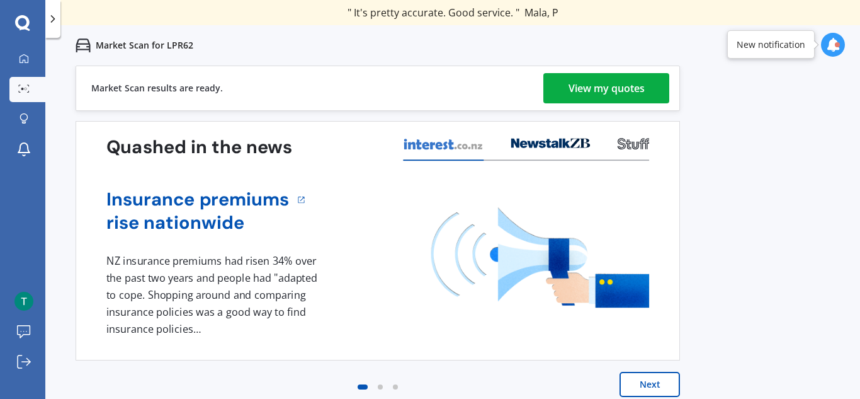
click at [618, 91] on div "View my quotes" at bounding box center [607, 88] width 76 height 30
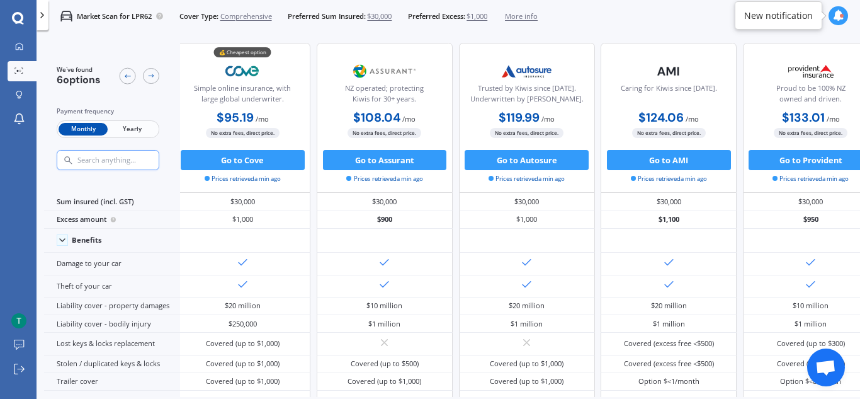
scroll to position [0, 9]
